Goal: Information Seeking & Learning: Learn about a topic

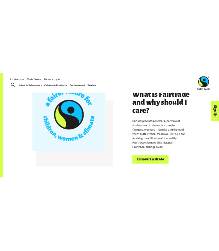
scroll to position [196, 0]
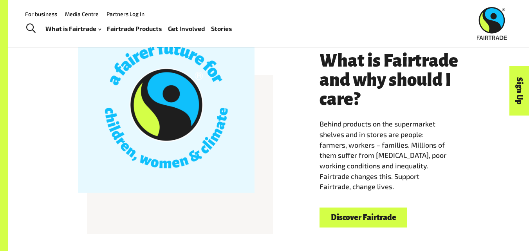
drag, startPoint x: 322, startPoint y: 204, endPoint x: 285, endPoint y: 266, distance: 72.5
drag, startPoint x: 285, startPoint y: 266, endPoint x: 2, endPoint y: 101, distance: 328.5
drag, startPoint x: 259, startPoint y: 114, endPoint x: 259, endPoint y: 105, distance: 9.0
click at [259, 110] on div at bounding box center [166, 134] width 186 height 177
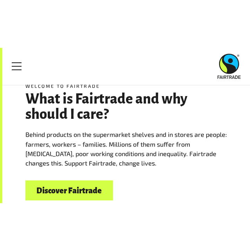
scroll to position [353, 0]
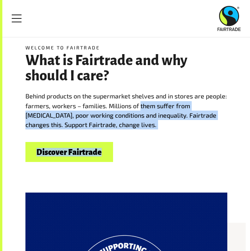
drag, startPoint x: 169, startPoint y: 105, endPoint x: 177, endPoint y: 152, distance: 48.1
click at [177, 152] on div "Welcome to Fairtrade What is Fairtrade and why should I care? Behind products o…" at bounding box center [127, 103] width 212 height 118
drag, startPoint x: 177, startPoint y: 152, endPoint x: 173, endPoint y: 148, distance: 5.6
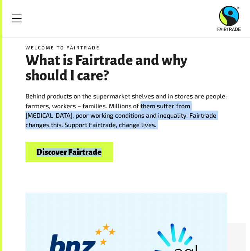
click at [173, 148] on div "Discover Fairtrade" at bounding box center [126, 152] width 202 height 20
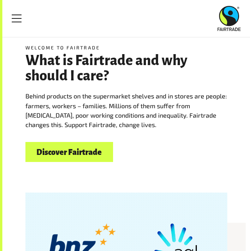
drag, startPoint x: 147, startPoint y: 144, endPoint x: 133, endPoint y: 134, distance: 17.2
click at [147, 144] on div "Discover Fairtrade" at bounding box center [126, 152] width 202 height 20
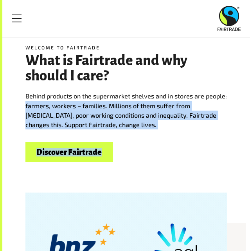
drag, startPoint x: 18, startPoint y: 104, endPoint x: 181, endPoint y: 152, distance: 169.4
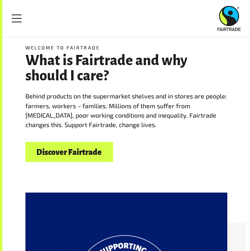
drag, startPoint x: 181, startPoint y: 152, endPoint x: 180, endPoint y: 157, distance: 4.5
click at [181, 157] on div "Discover Fairtrade" at bounding box center [126, 152] width 202 height 20
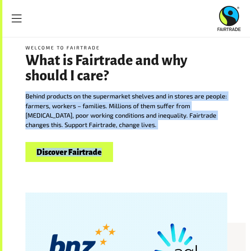
drag, startPoint x: 36, startPoint y: 101, endPoint x: 165, endPoint y: 145, distance: 136.3
click at [167, 148] on div "Welcome to Fairtrade What is Fairtrade and why should I care? Behind products o…" at bounding box center [127, 103] width 212 height 118
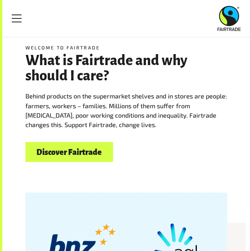
click at [163, 145] on div "Discover Fairtrade" at bounding box center [126, 152] width 202 height 20
drag, startPoint x: 148, startPoint y: 128, endPoint x: 155, endPoint y: 113, distance: 16.3
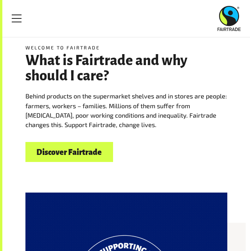
click at [156, 121] on p "Behind products on the supermarket shelves and in stores are people: farmers, w…" at bounding box center [126, 110] width 202 height 38
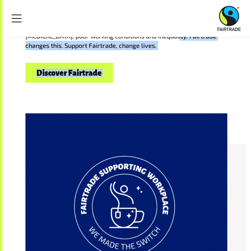
drag, startPoint x: 154, startPoint y: 112, endPoint x: 148, endPoint y: 257, distance: 144.7
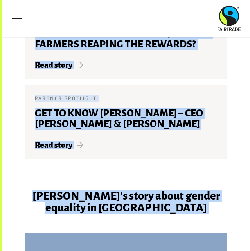
scroll to position [1371, 0]
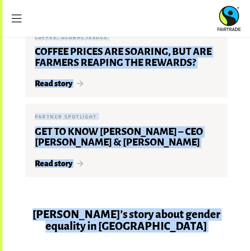
drag, startPoint x: 22, startPoint y: 159, endPoint x: 118, endPoint y: 239, distance: 125.4
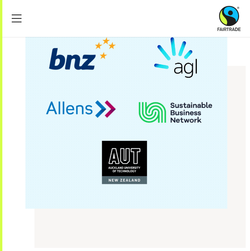
click at [118, 239] on div at bounding box center [127, 137] width 212 height 202
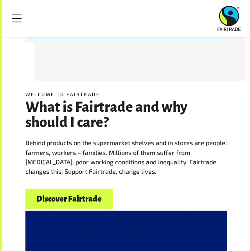
scroll to position [274, 0]
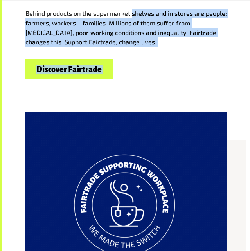
drag, startPoint x: 109, startPoint y: 161, endPoint x: 14, endPoint y: 251, distance: 130.8
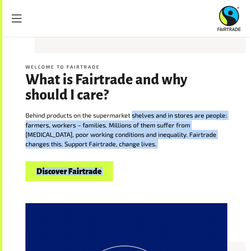
scroll to position [280, 0]
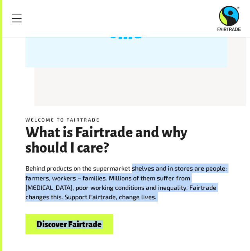
click at [6, 179] on div "Welcome to Fairtrade What is Fairtrade and why should I care? Behind products o…" at bounding box center [126, 64] width 248 height 376
